Goal: Information Seeking & Learning: Understand process/instructions

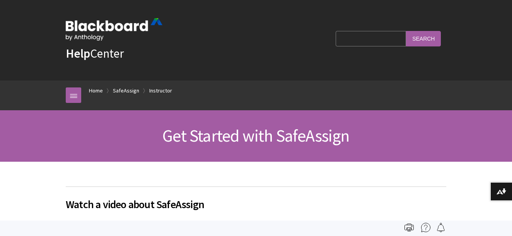
scroll to position [952, 0]
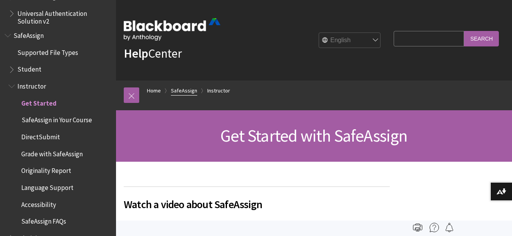
click at [185, 90] on link "SafeAssign" at bounding box center [184, 91] width 26 height 10
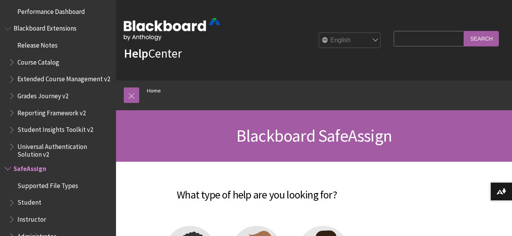
scroll to position [12, 0]
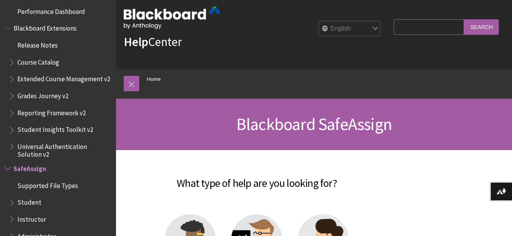
click at [36, 196] on span "Student" at bounding box center [29, 201] width 24 height 10
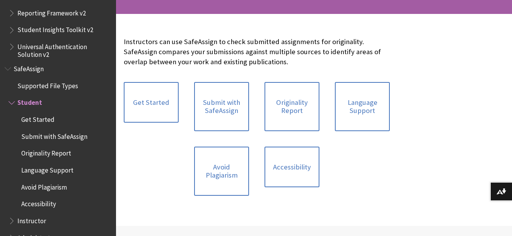
scroll to position [181, 0]
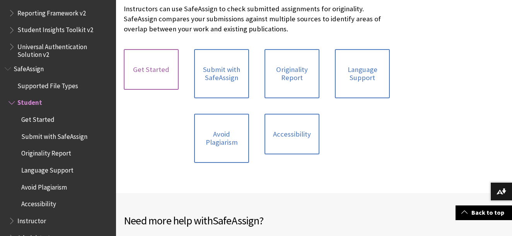
click at [147, 67] on link "Get Started" at bounding box center [151, 69] width 55 height 41
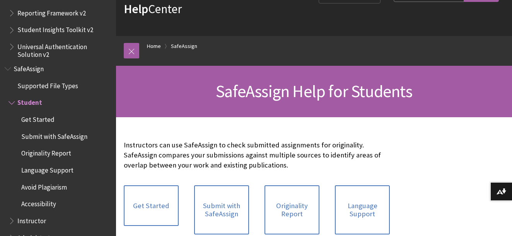
scroll to position [54, 0]
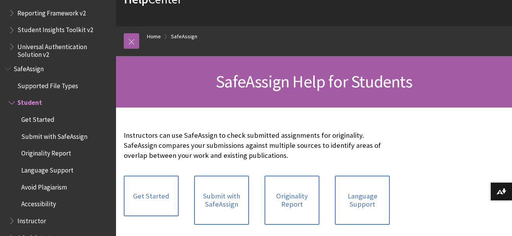
click at [80, 130] on span "Submit with SafeAssign" at bounding box center [54, 135] width 66 height 10
